Goal: Entertainment & Leisure: Consume media (video, audio)

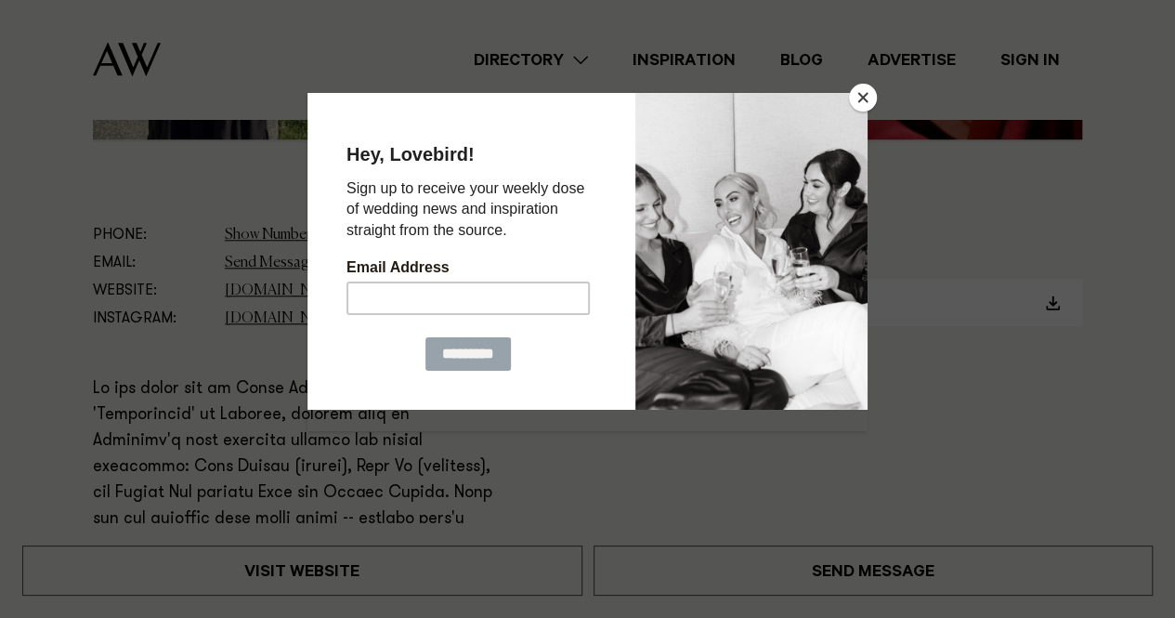
scroll to position [832, 0]
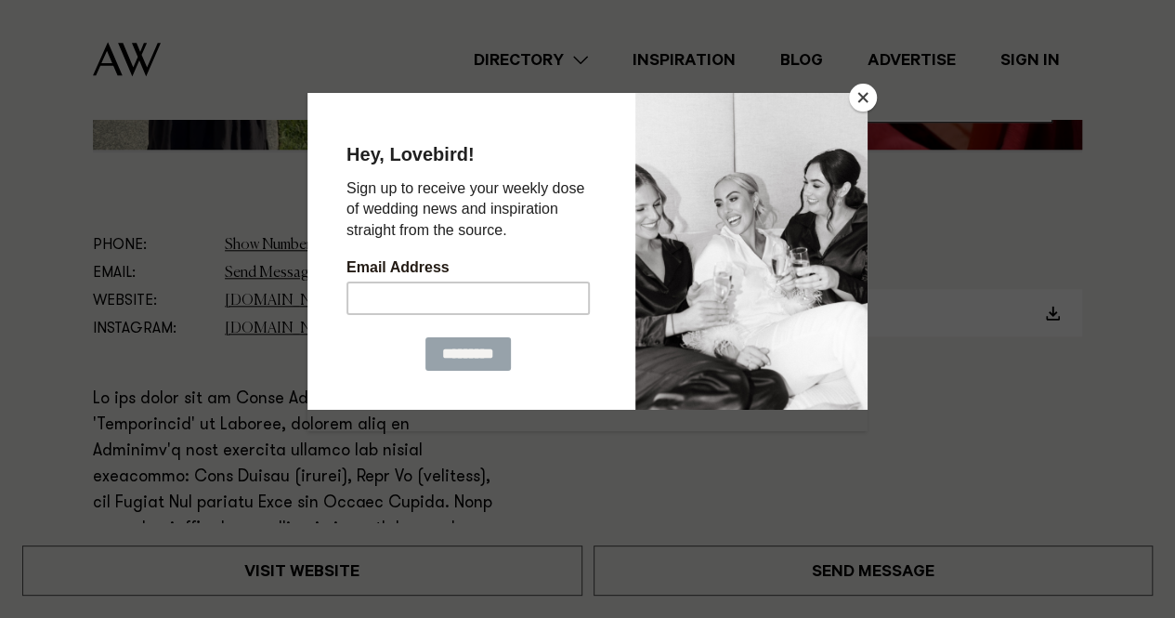
click at [859, 102] on button "Close" at bounding box center [863, 98] width 28 height 28
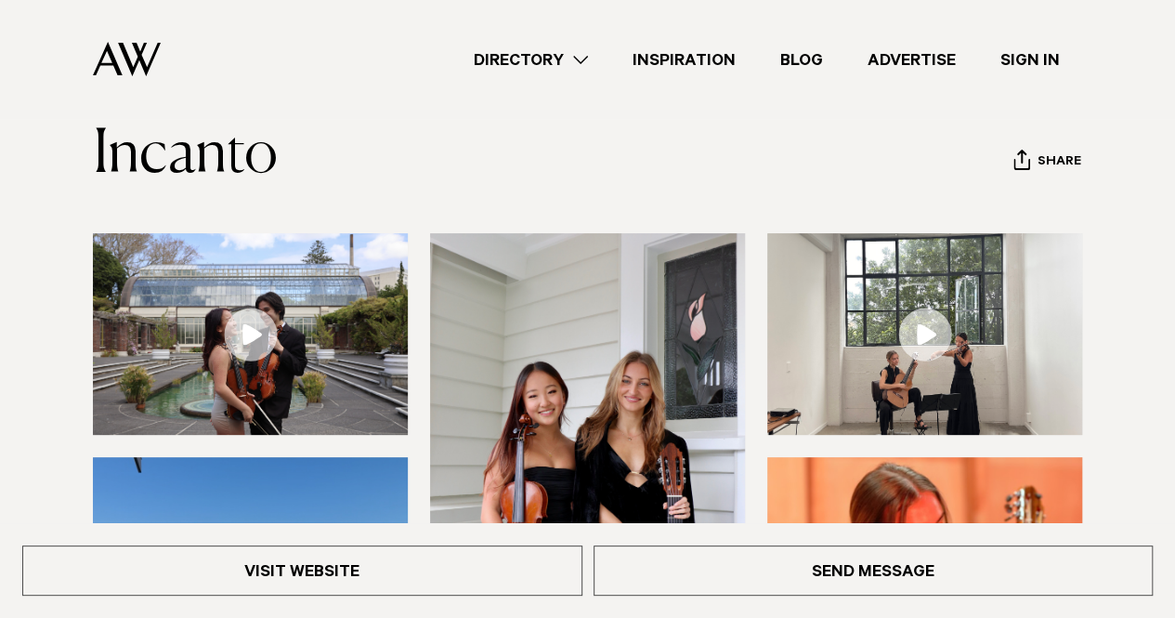
scroll to position [100, 0]
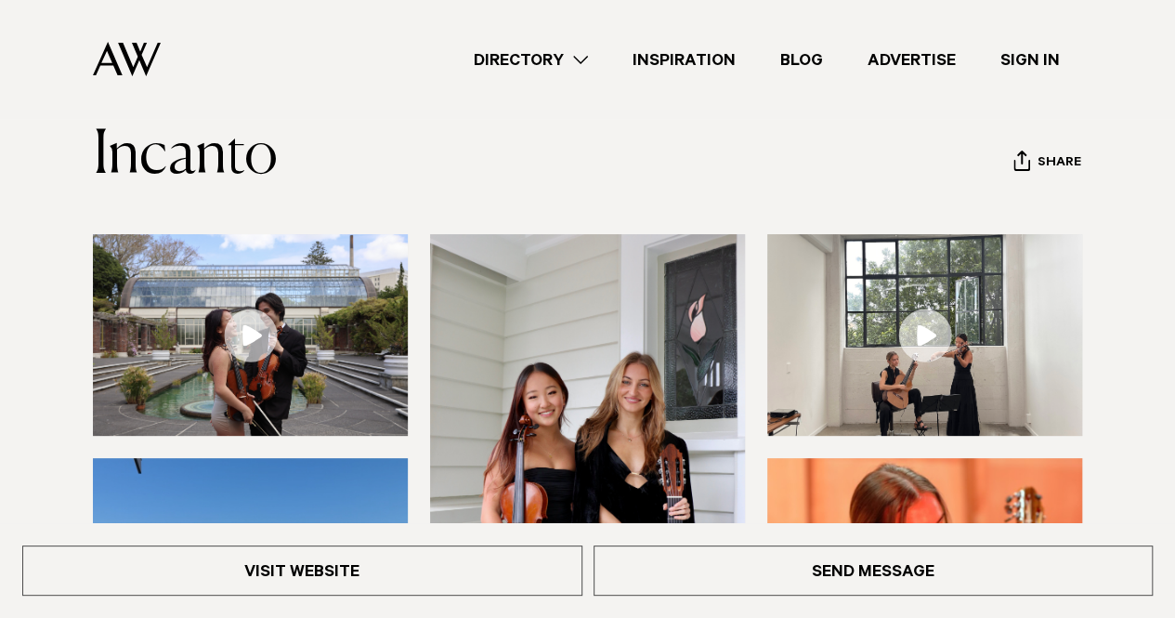
click at [245, 324] on link at bounding box center [250, 335] width 315 height 202
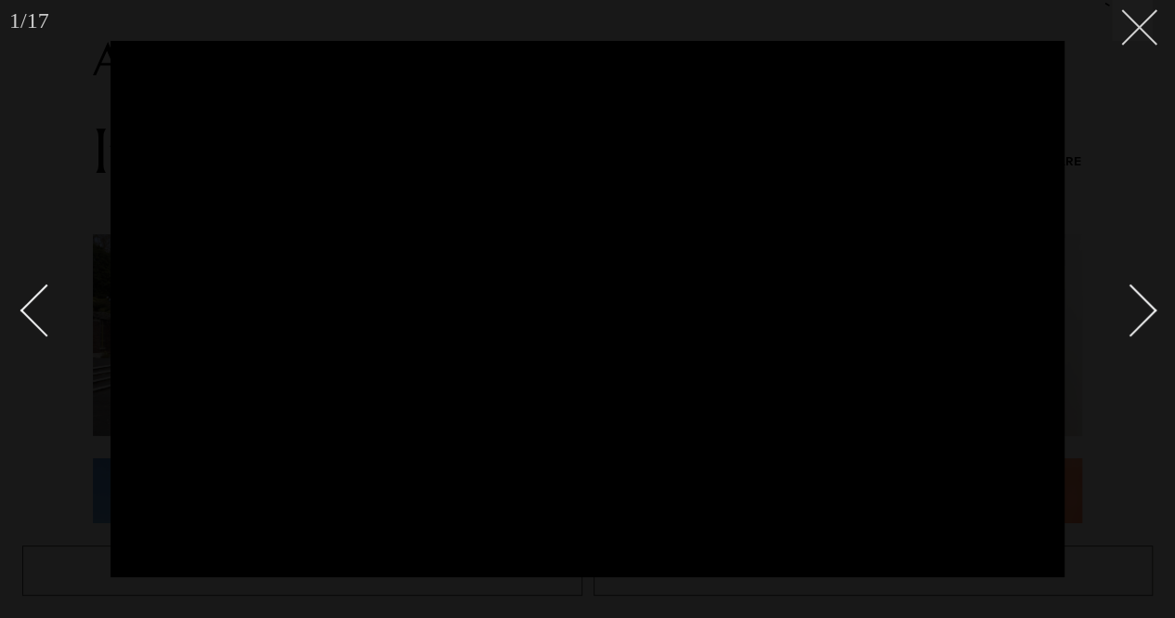
click at [1140, 32] on button at bounding box center [1132, 20] width 41 height 41
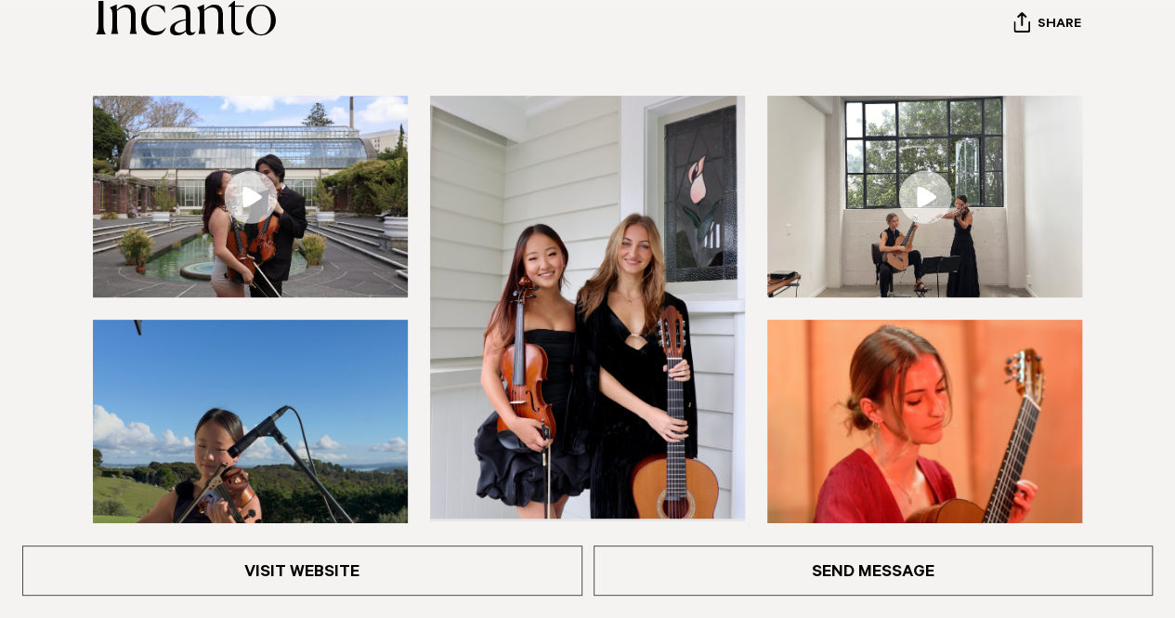
scroll to position [251, 0]
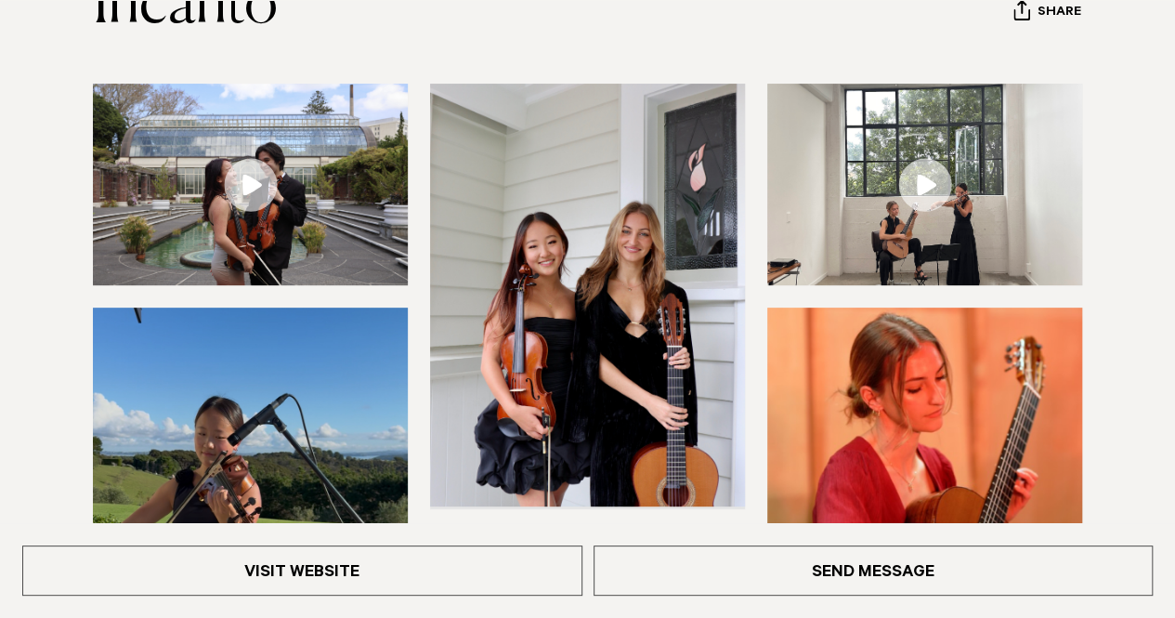
click at [927, 189] on link at bounding box center [924, 185] width 315 height 202
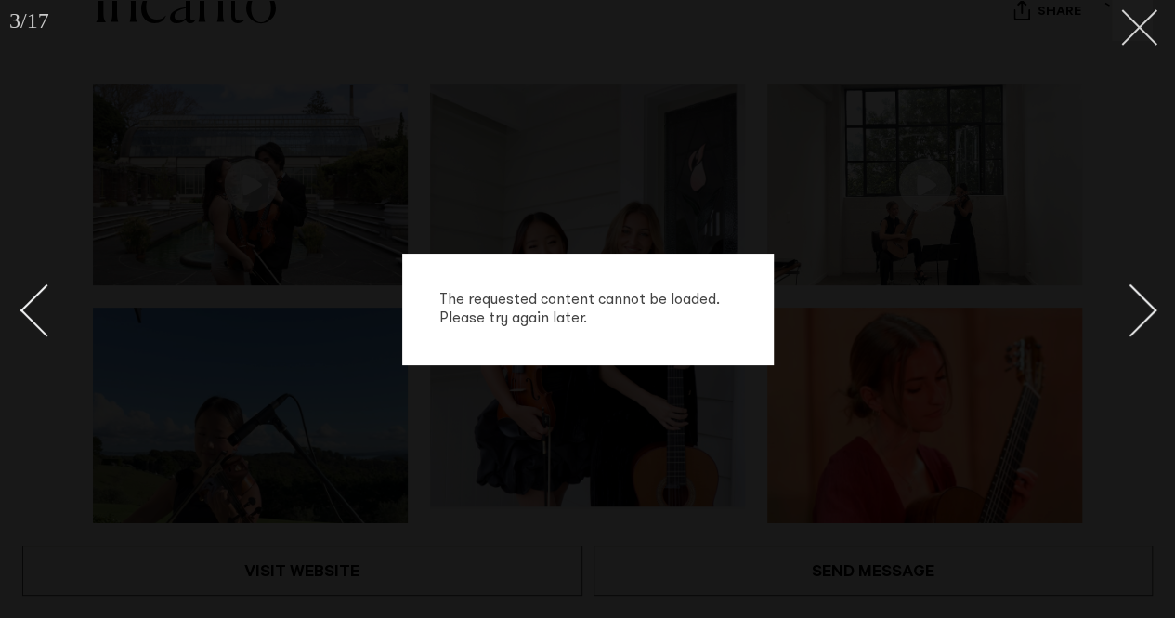
click at [1137, 21] on icon at bounding box center [1132, 20] width 22 height 22
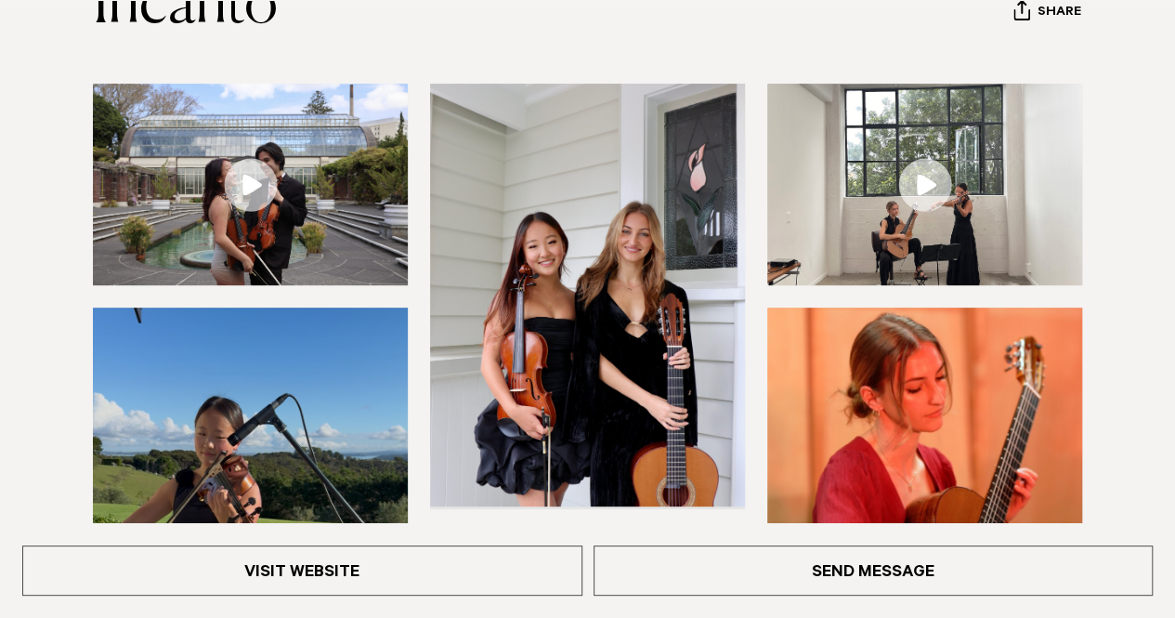
click at [935, 155] on img at bounding box center [924, 185] width 315 height 202
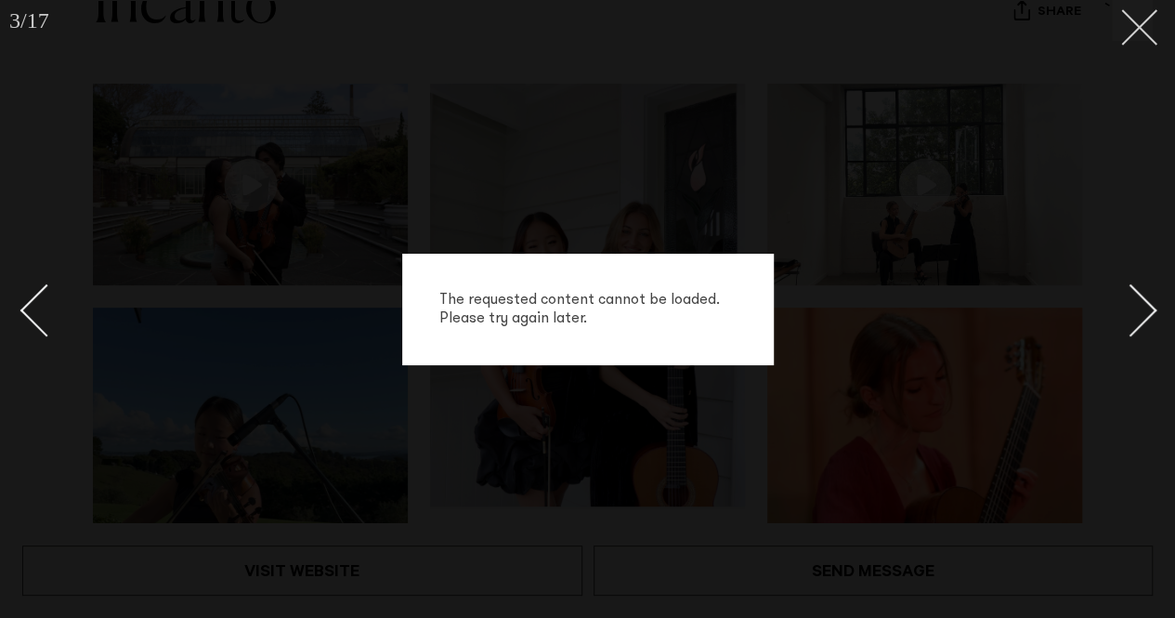
click at [1142, 27] on icon at bounding box center [1132, 20] width 22 height 22
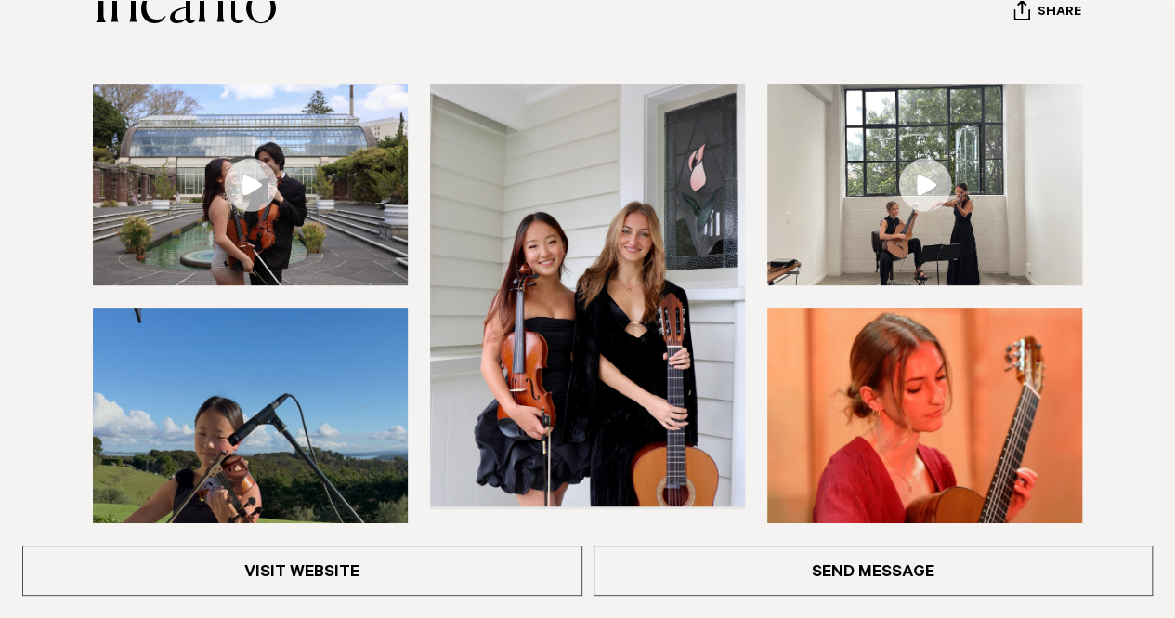
scroll to position [490, 0]
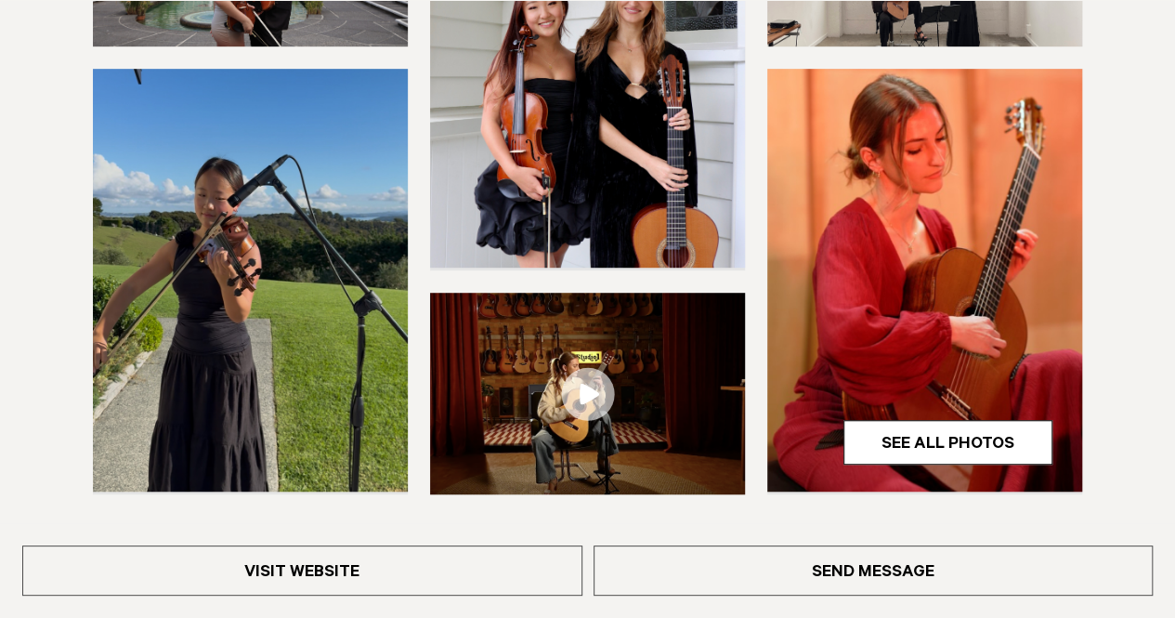
click at [570, 376] on link at bounding box center [587, 394] width 315 height 202
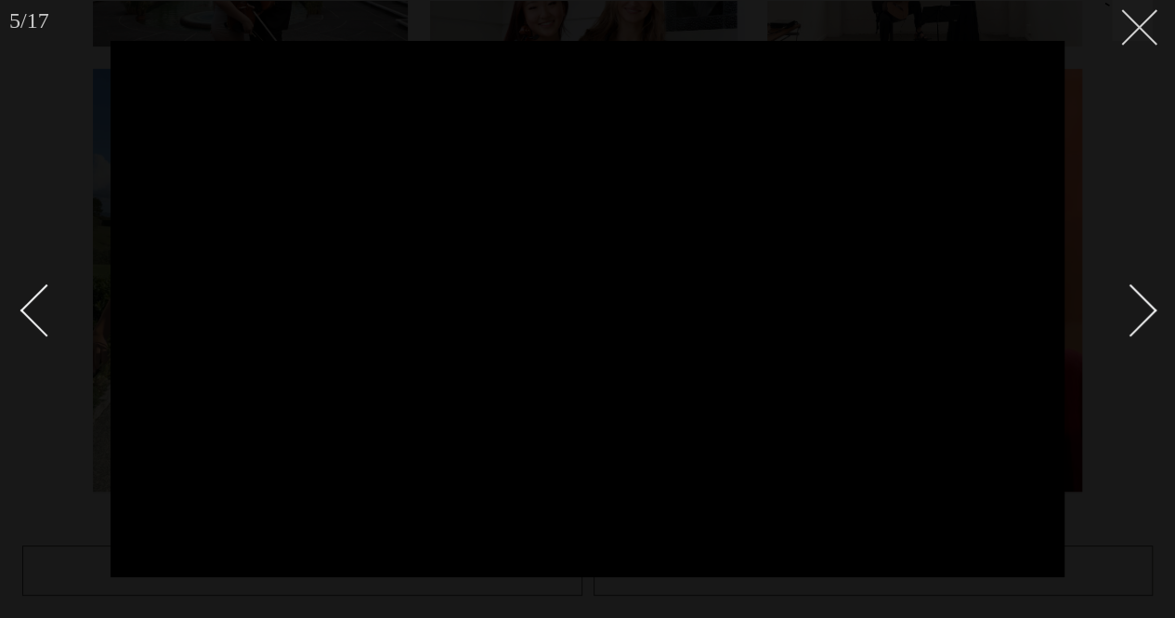
click at [1134, 23] on line at bounding box center [1139, 27] width 34 height 34
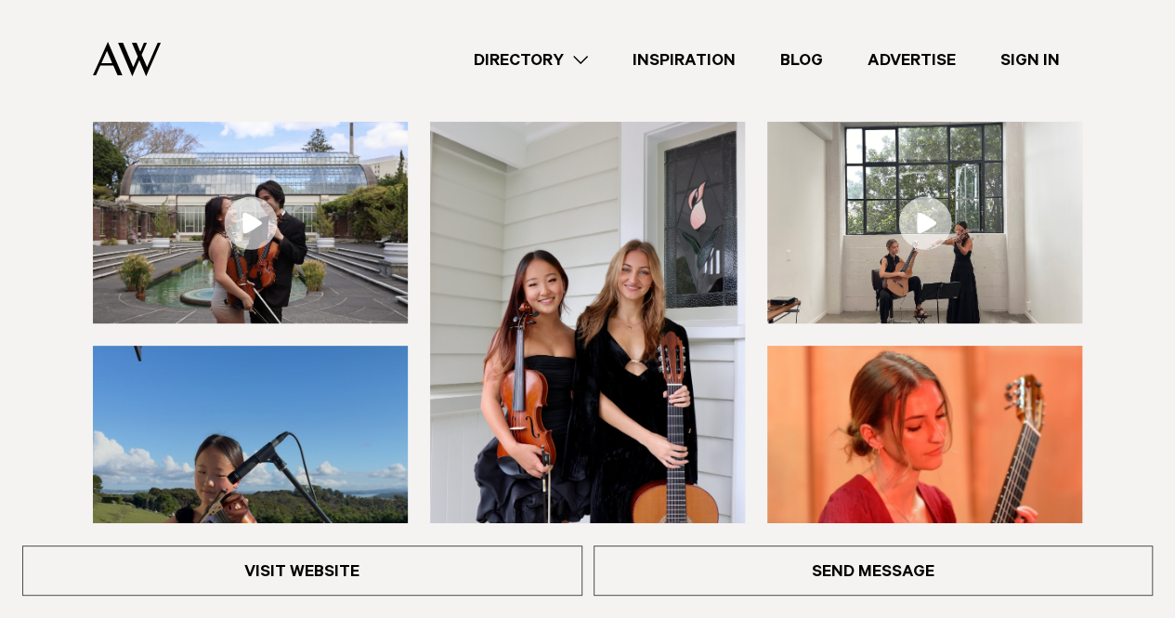
scroll to position [207, 0]
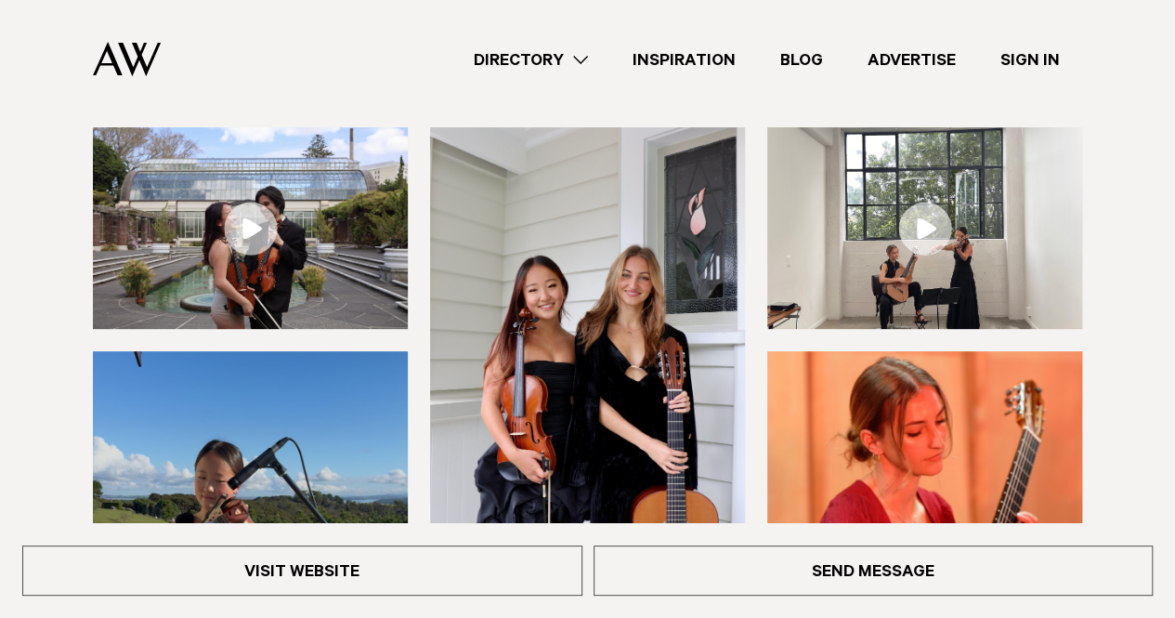
click at [251, 231] on link at bounding box center [250, 228] width 315 height 202
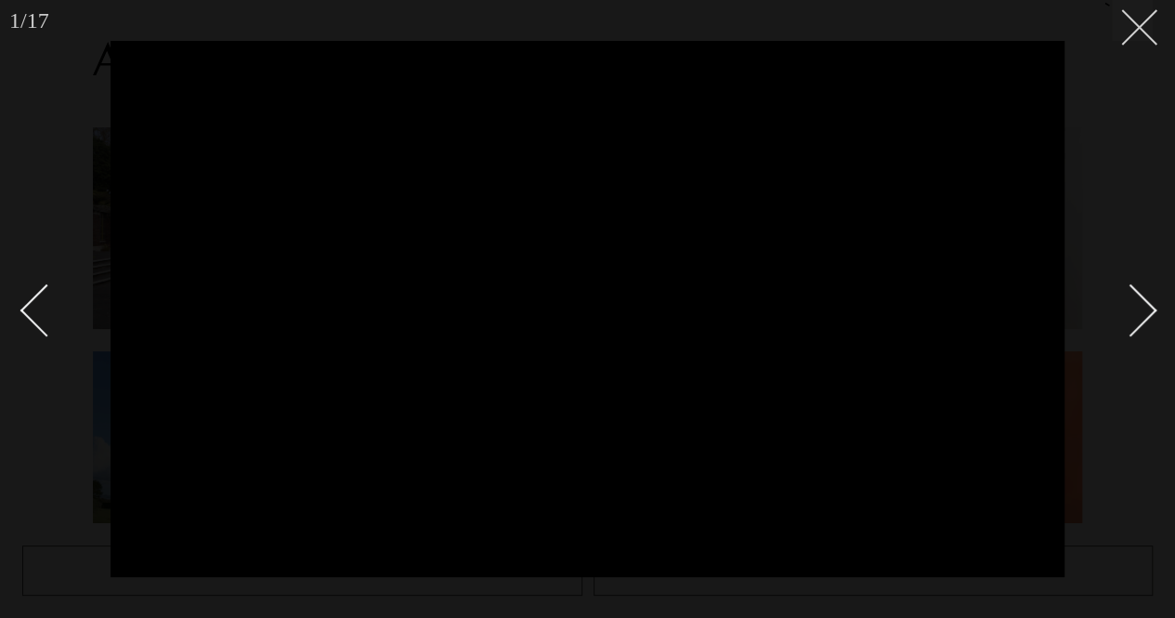
click at [1142, 28] on icon at bounding box center [1132, 20] width 22 height 22
